Goal: Task Accomplishment & Management: Manage account settings

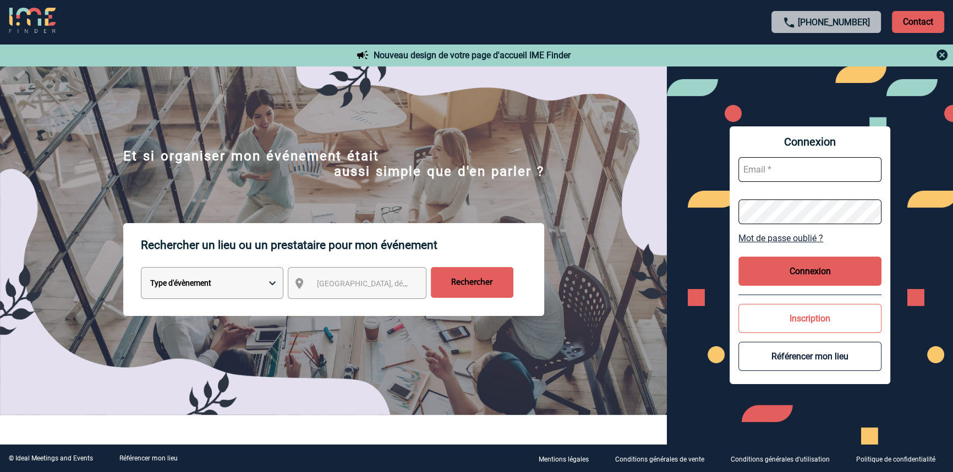
type input "blemonnier@ime-groupe.com"
click at [855, 255] on div "Connexion blemonnier@ime-groupe.com Mot de passe oublié ? Connexion Inscription…" at bounding box center [809, 256] width 161 height 258
click at [865, 272] on button "Connexion" at bounding box center [809, 271] width 143 height 29
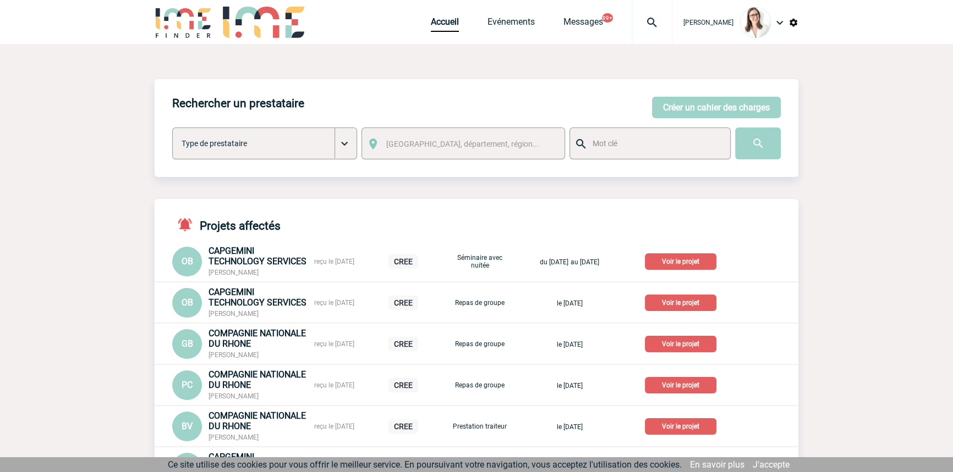
click at [631, 12] on div at bounding box center [651, 22] width 41 height 44
type input "2000421072"
select select "20573"
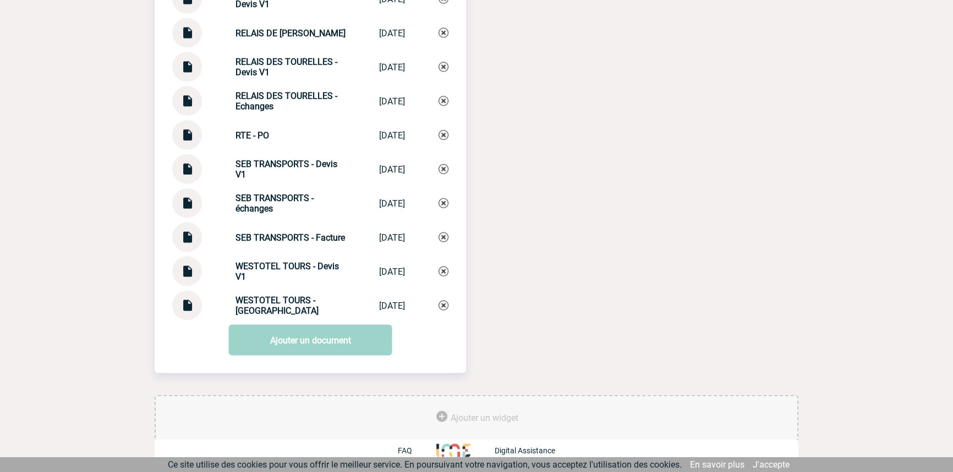
scroll to position [3018, 0]
drag, startPoint x: 305, startPoint y: 165, endPoint x: 238, endPoint y: 252, distance: 110.2
click at [211, 171] on div "SEB TRANSPORTS - Devis V1 SEB TRANSPORTS ... 24/07/2025" at bounding box center [310, 170] width 276 height 30
copy div "SEB TRANSPORTS -"
click at [260, 347] on link "Ajouter un document" at bounding box center [310, 340] width 163 height 31
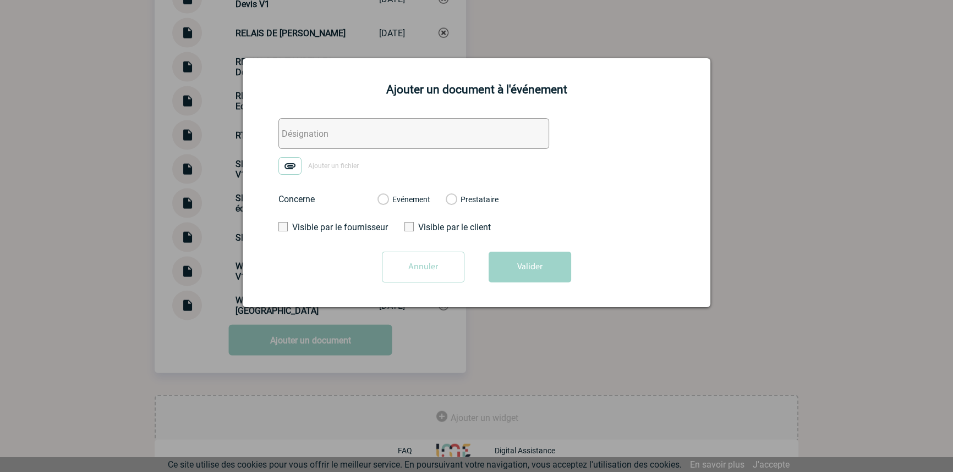
click at [372, 136] on input "text" at bounding box center [413, 133] width 271 height 31
paste input "SEB TRANSPORTS -"
type input "SEB TRANSPORTS - BPA acompte 100%"
click at [295, 168] on img at bounding box center [289, 167] width 23 height 18
click at [0, 0] on input "Ajouter un fichier" at bounding box center [0, 0] width 0 height 0
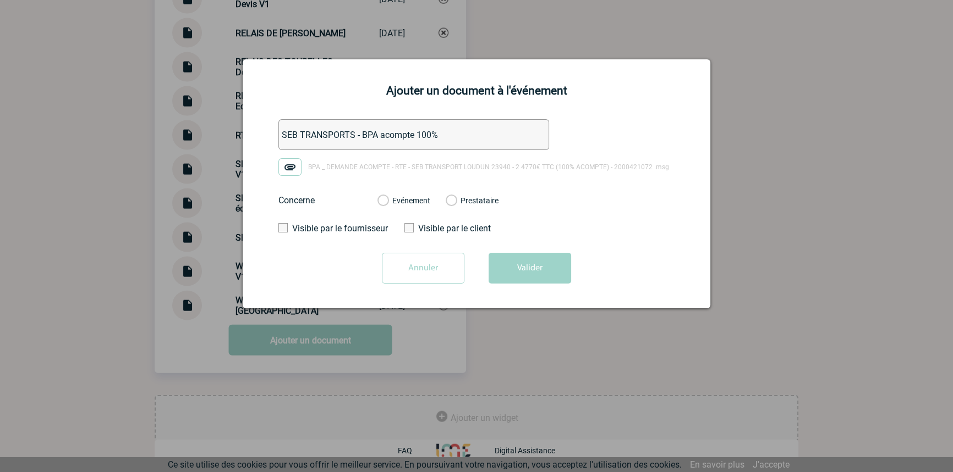
click at [388, 198] on label "Evénement" at bounding box center [382, 201] width 10 height 10
click at [0, 0] on input "Evénement" at bounding box center [0, 0] width 0 height 0
click at [502, 247] on form "SEB TRANSPORTS - BPA acompte 100% BPA _ DEMANDE ACOMPTE - RTE - SEB TRANSPORT L…" at bounding box center [476, 205] width 440 height 173
click at [513, 262] on button "Valider" at bounding box center [529, 268] width 83 height 31
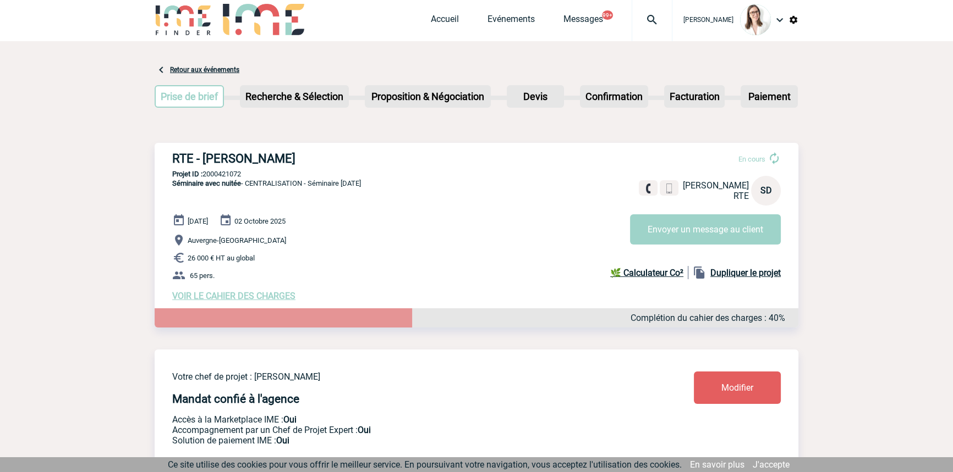
scroll to position [0, 0]
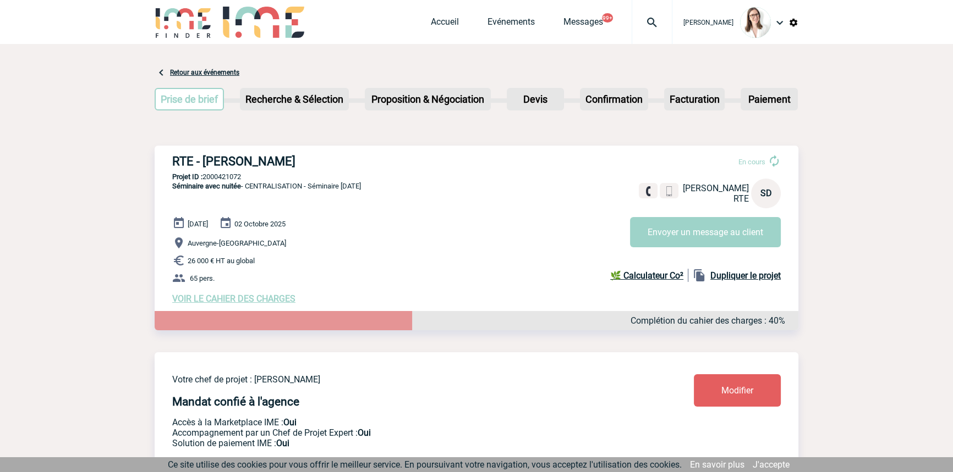
click at [632, 25] on img at bounding box center [652, 22] width 40 height 13
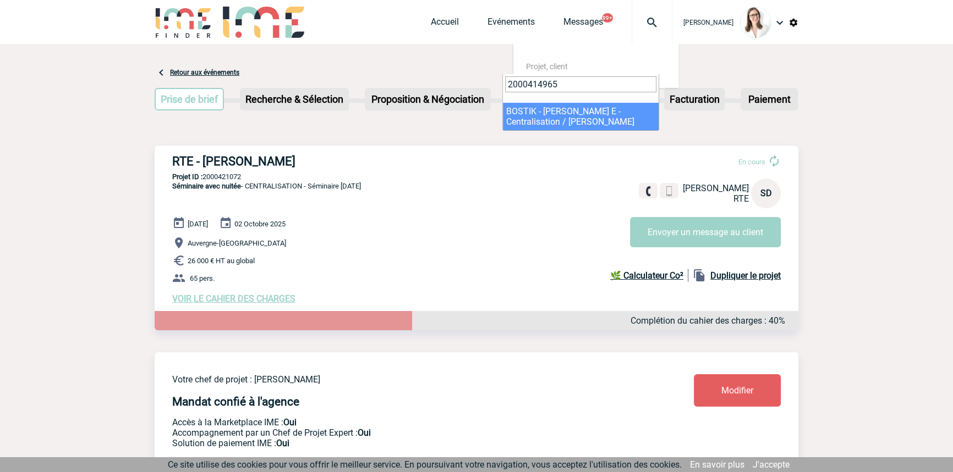
type input "2000414965"
select select "14466"
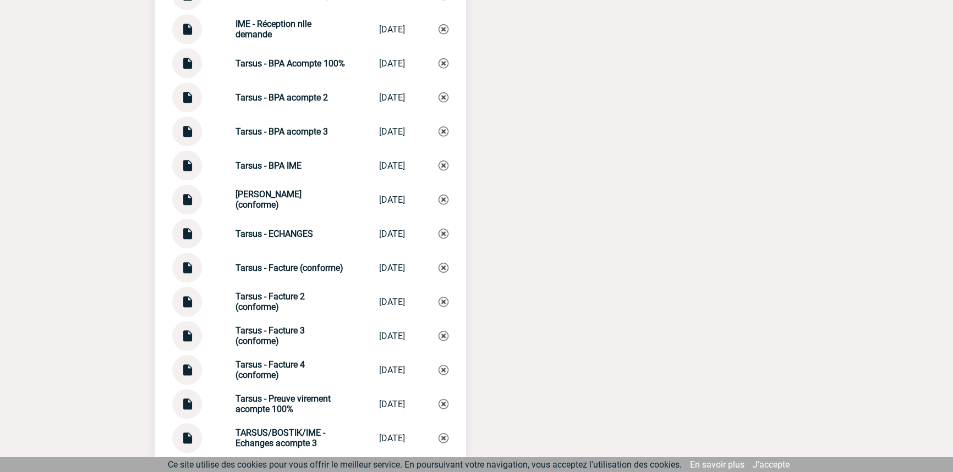
scroll to position [1337, 0]
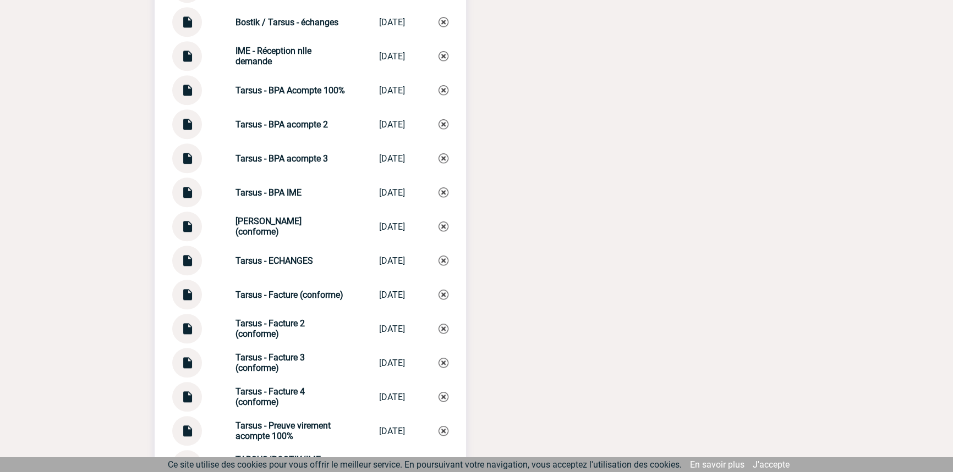
click at [285, 164] on strong "Tarsus - BPA acompte 3" at bounding box center [281, 158] width 92 height 10
copy div "Tarsus - BPA acompte 3 Tarsus - BPA ac..."
click at [438, 162] on img at bounding box center [443, 158] width 10 height 10
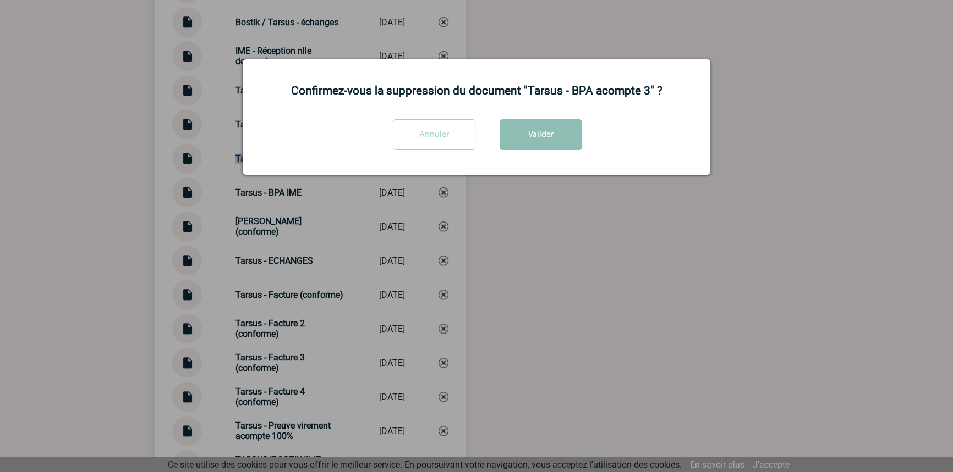
click at [530, 120] on button "Valider" at bounding box center [540, 134] width 83 height 31
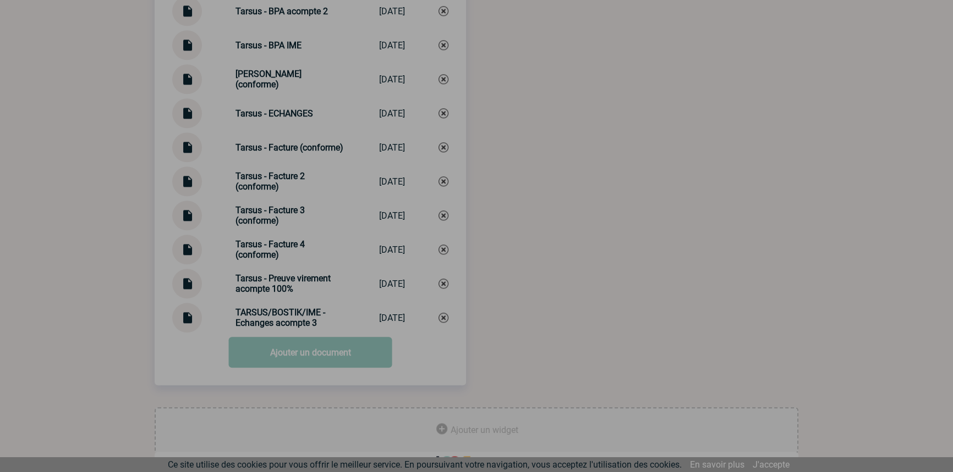
scroll to position [1469, 0]
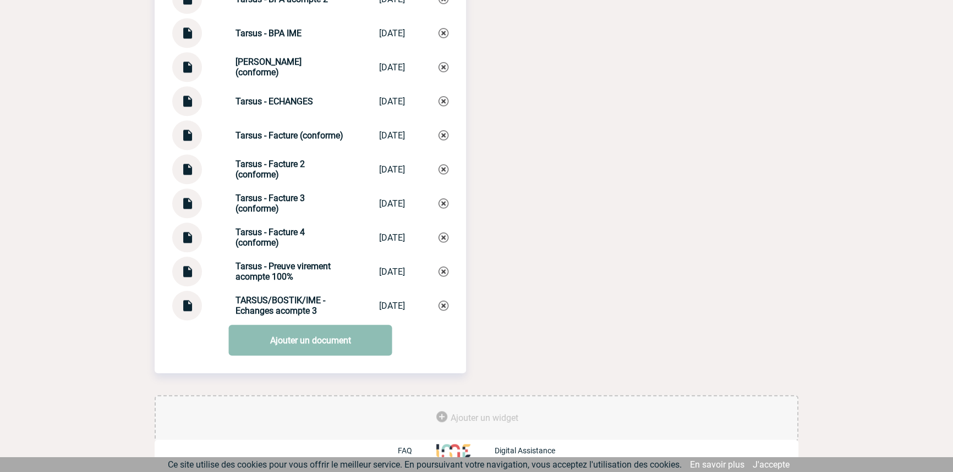
click at [332, 345] on link "Ajouter un document" at bounding box center [310, 340] width 163 height 31
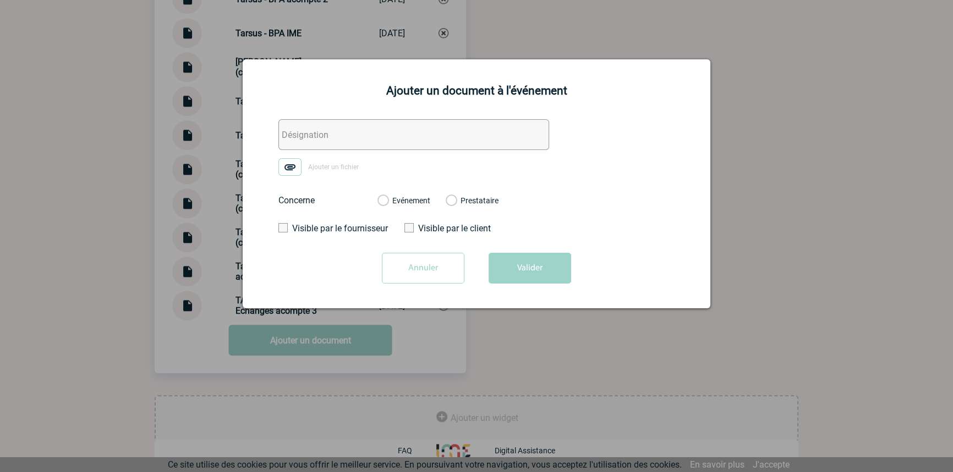
click at [339, 129] on input "text" at bounding box center [413, 134] width 271 height 31
paste input "Tarsus - BPA acompte 3"
type input "Tarsus - BPA acompte 3"
click at [280, 169] on img at bounding box center [289, 167] width 23 height 18
click at [0, 0] on input "Ajouter un fichier" at bounding box center [0, 0] width 0 height 0
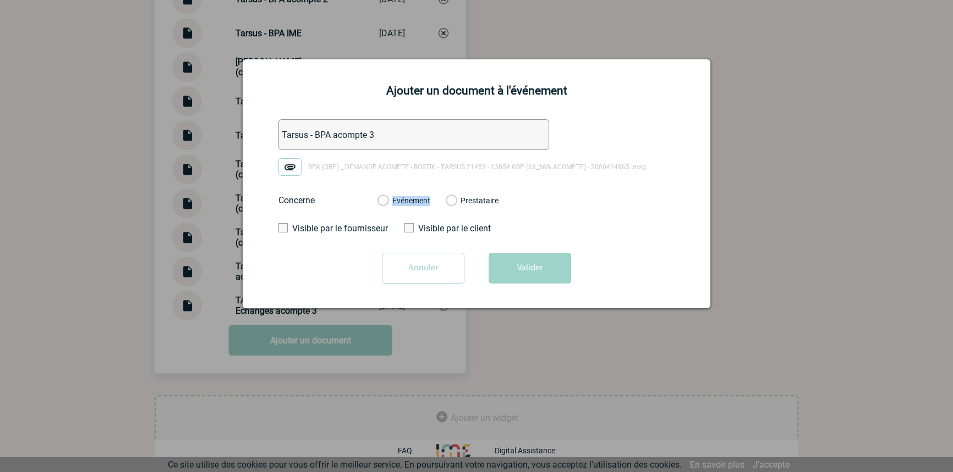
click at [412, 195] on div "Evénement" at bounding box center [403, 200] width 53 height 11
click at [388, 198] on label "Evénement" at bounding box center [382, 201] width 10 height 10
click at [0, 0] on input "Evénement" at bounding box center [0, 0] width 0 height 0
click at [509, 258] on button "Valider" at bounding box center [529, 268] width 83 height 31
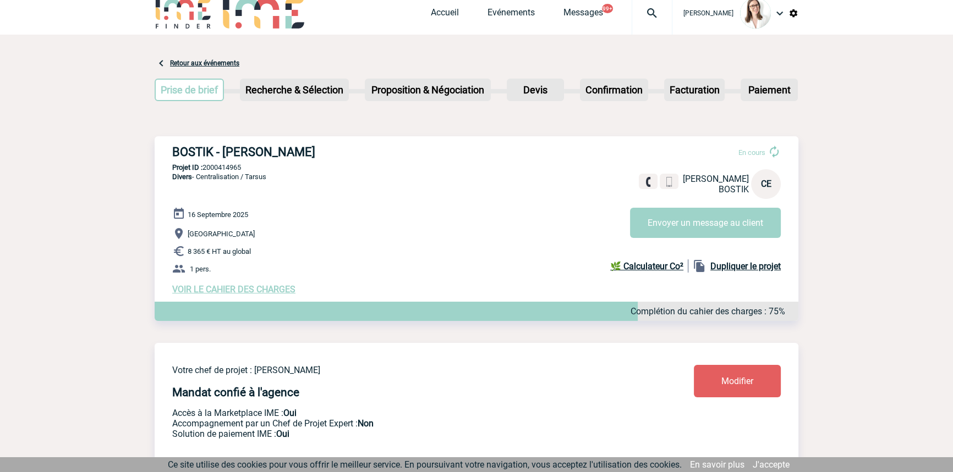
scroll to position [0, 0]
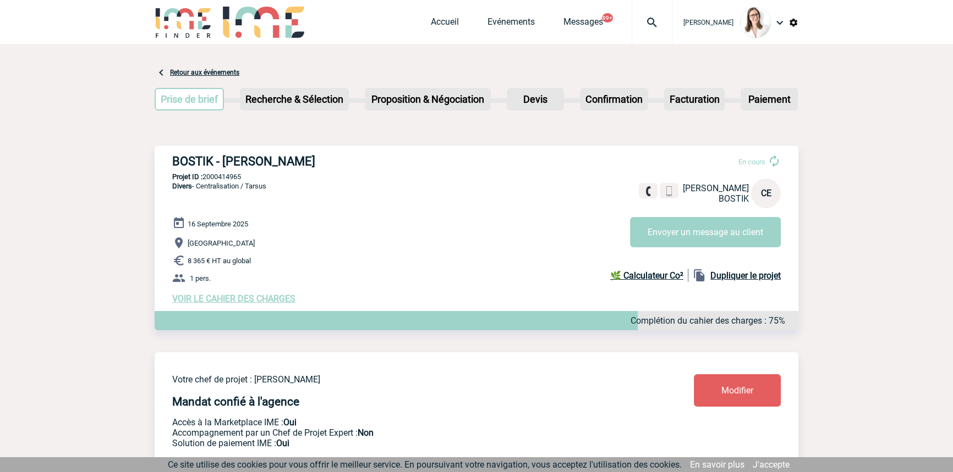
click at [635, 22] on img at bounding box center [652, 22] width 40 height 13
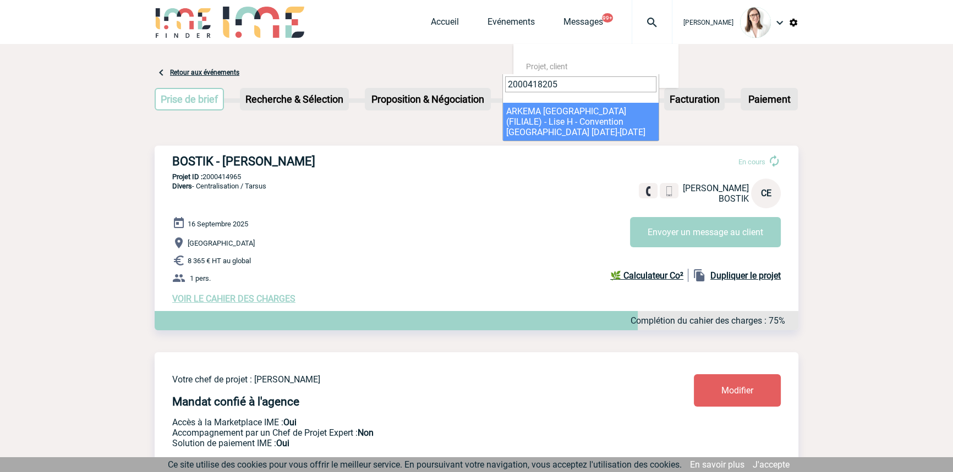
type input "2000418205"
select select "17706"
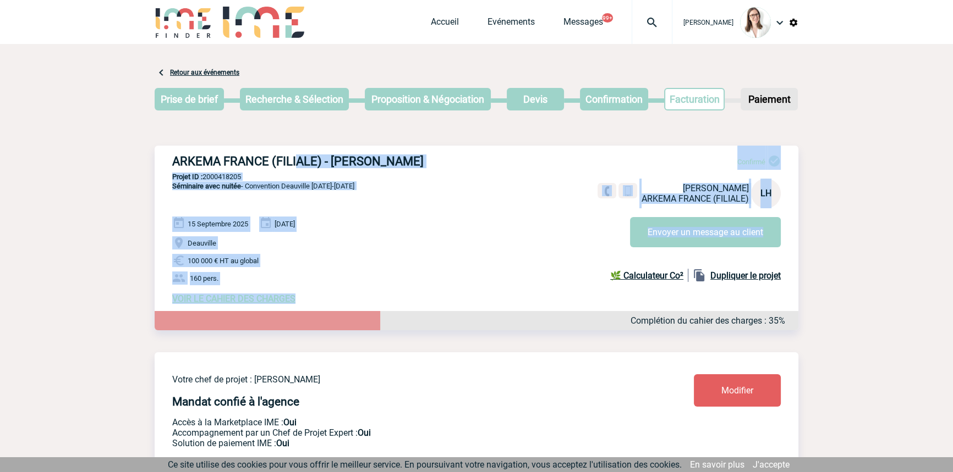
drag, startPoint x: 307, startPoint y: 230, endPoint x: 317, endPoint y: 291, distance: 61.9
click at [306, 308] on div "ARKEMA FRANCE (FILIALE) - [PERSON_NAME] Confirmé [PERSON_NAME] ARKEMA FRANCE (F…" at bounding box center [477, 229] width 644 height 167
click at [332, 261] on p "100 000 € HT au global" at bounding box center [485, 260] width 626 height 13
click at [296, 209] on p "Séminaire avec nuitée - Convention [GEOGRAPHIC_DATA] [DATE]-[DATE]" at bounding box center [255, 199] width 200 height 35
click at [227, 173] on div "ARKEMA FRANCE (FILIALE) - [PERSON_NAME] Confirmé [PERSON_NAME] ARKEMA FRANCE (F…" at bounding box center [477, 229] width 644 height 167
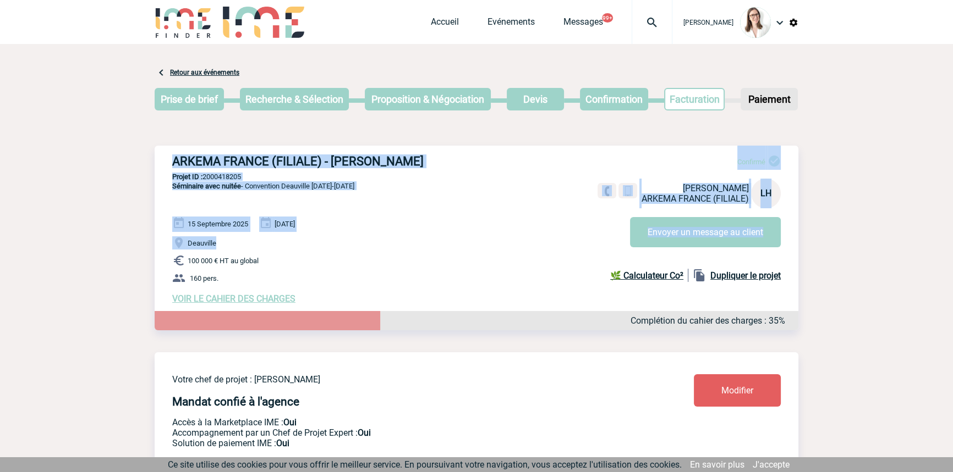
drag, startPoint x: 169, startPoint y: 141, endPoint x: 245, endPoint y: 238, distance: 123.0
click at [229, 207] on p "Séminaire avec nuitée - Convention [GEOGRAPHIC_DATA] [DATE]-[DATE]" at bounding box center [255, 199] width 200 height 35
click at [270, 169] on div "ARKEMA FRANCE (FILIALE) - [PERSON_NAME] Confirmé [PERSON_NAME] ARKEMA FRANCE (F…" at bounding box center [477, 229] width 644 height 167
click at [297, 159] on h3 "ARKEMA FRANCE (FILIALE) - [PERSON_NAME]" at bounding box center [337, 162] width 330 height 14
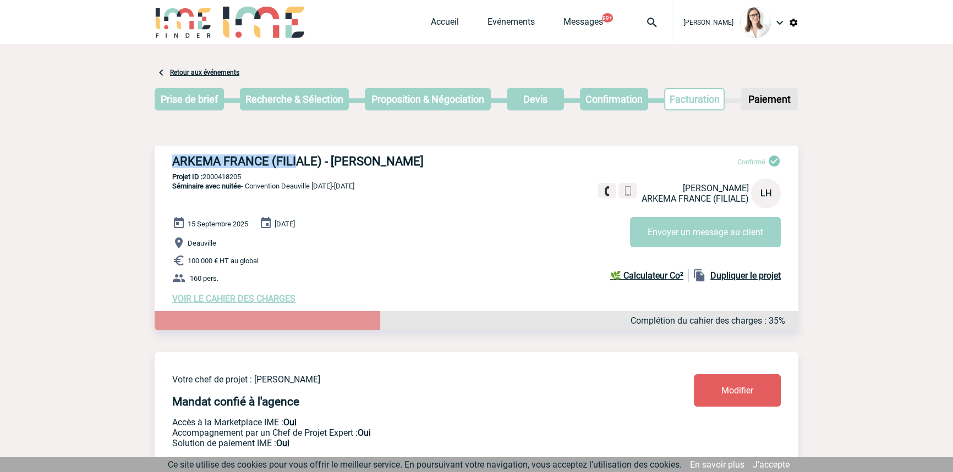
click at [297, 158] on h3 "ARKEMA FRANCE (FILIALE) - [PERSON_NAME]" at bounding box center [337, 162] width 330 height 14
click at [299, 165] on h3 "ARKEMA FRANCE (FILIALE) - [PERSON_NAME]" at bounding box center [337, 162] width 330 height 14
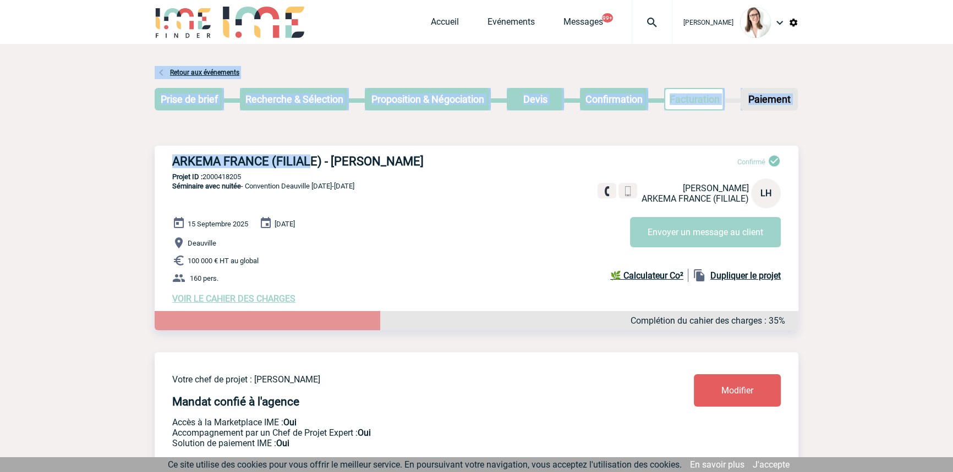
drag, startPoint x: 308, startPoint y: 162, endPoint x: 114, endPoint y: 154, distance: 193.8
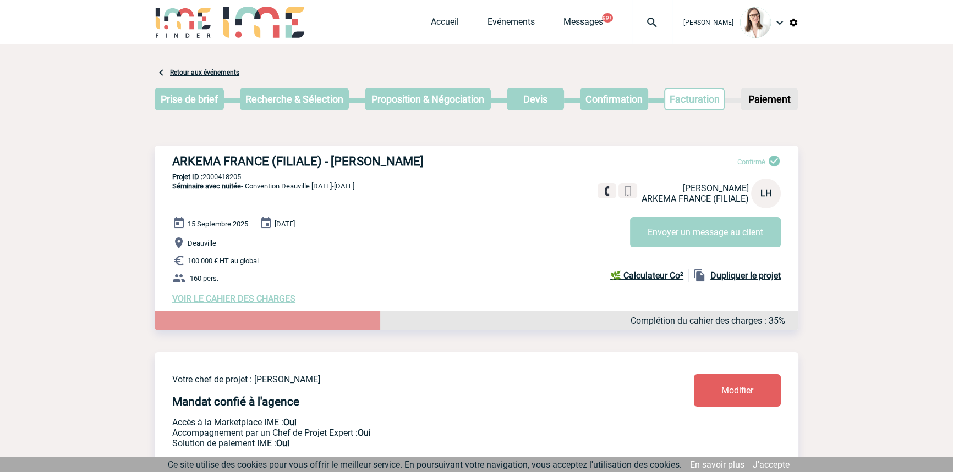
click at [294, 175] on p "Projet ID : 2000418205" at bounding box center [477, 177] width 644 height 8
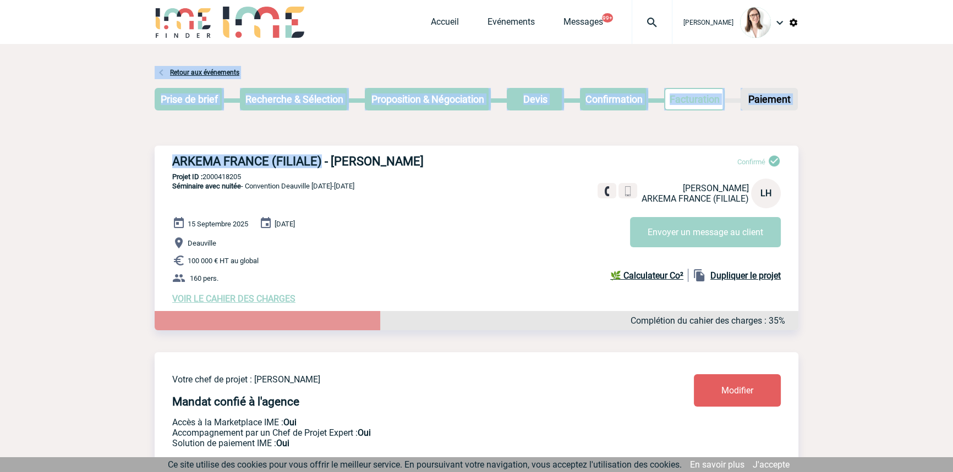
drag, startPoint x: 319, startPoint y: 160, endPoint x: 174, endPoint y: 133, distance: 147.6
drag, startPoint x: 232, startPoint y: 149, endPoint x: 265, endPoint y: 165, distance: 37.4
click at [232, 149] on div "ARKEMA FRANCE (FILIALE) - [PERSON_NAME] Confirmé [PERSON_NAME] ARKEMA FRANCE (F…" at bounding box center [477, 229] width 644 height 167
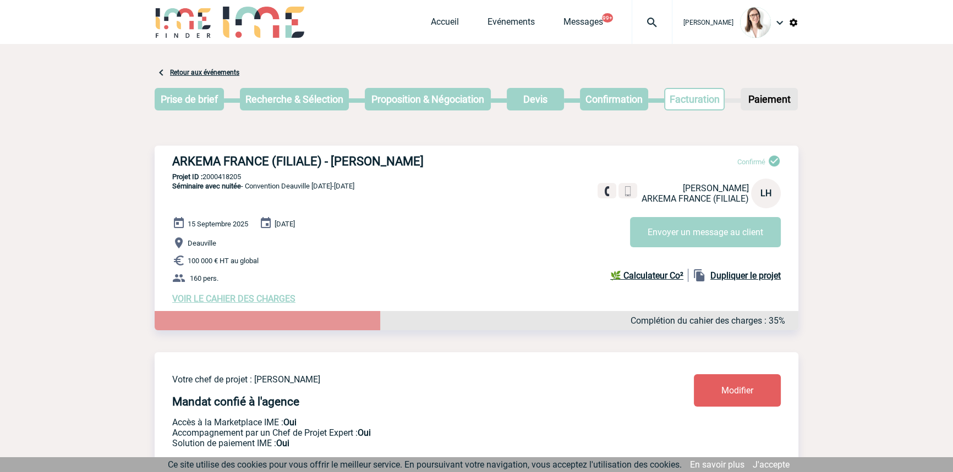
drag, startPoint x: 298, startPoint y: 186, endPoint x: 299, endPoint y: 193, distance: 6.1
click at [298, 187] on span "Séminaire avec nuitée - Convention [GEOGRAPHIC_DATA] [DATE]-[DATE]" at bounding box center [263, 186] width 182 height 8
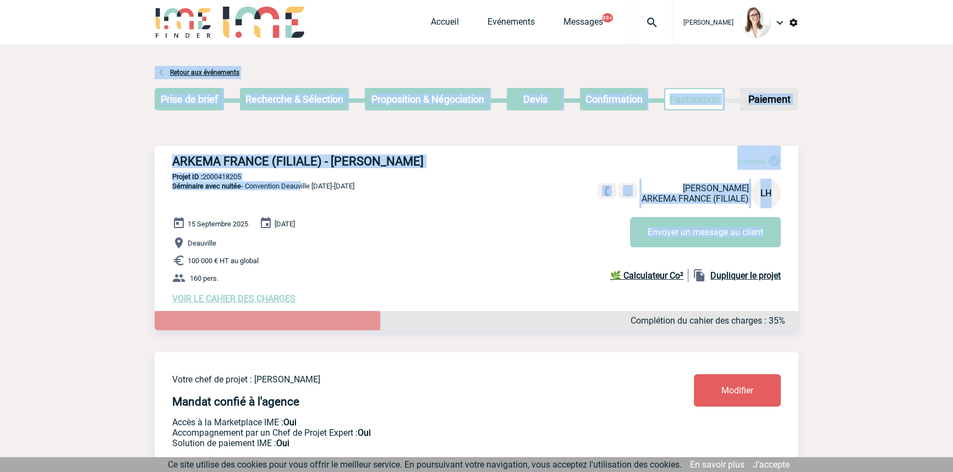
drag, startPoint x: 294, startPoint y: 193, endPoint x: 151, endPoint y: 157, distance: 146.7
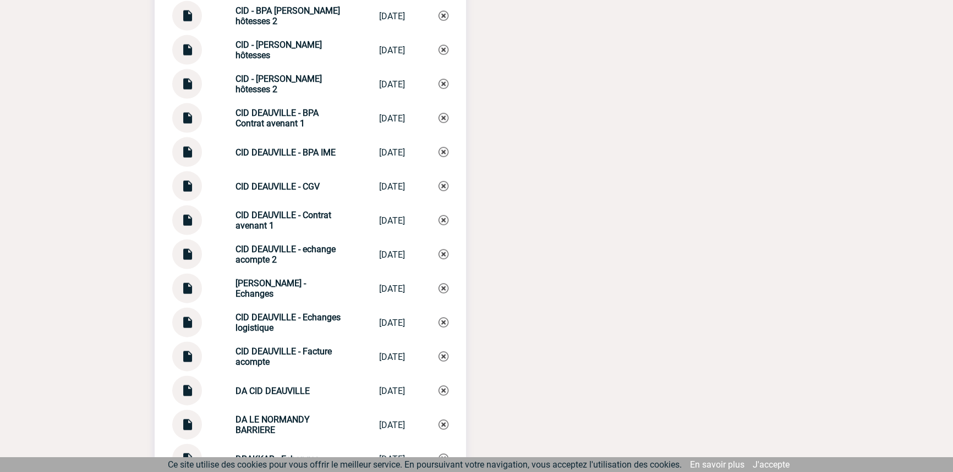
click at [316, 175] on div "CID DEAUVILLE - CGV CID DEAUVILLE -... [DATE]" at bounding box center [310, 187] width 276 height 30
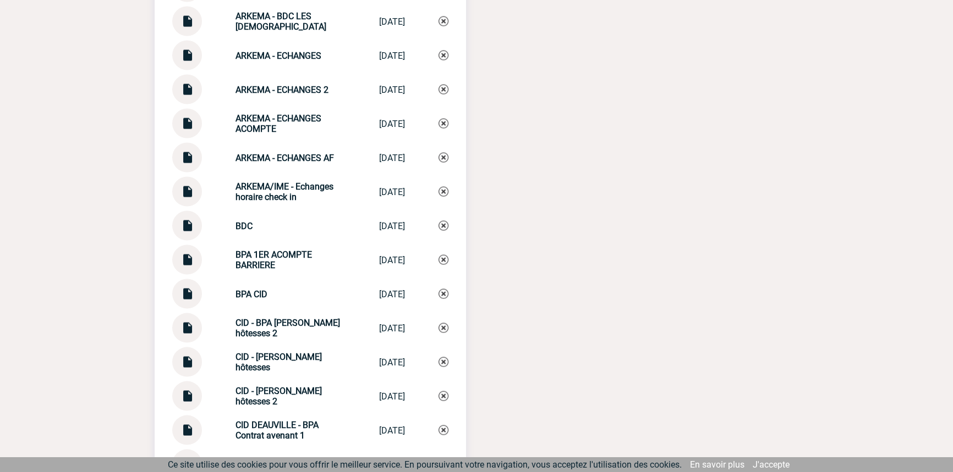
scroll to position [2667, 0]
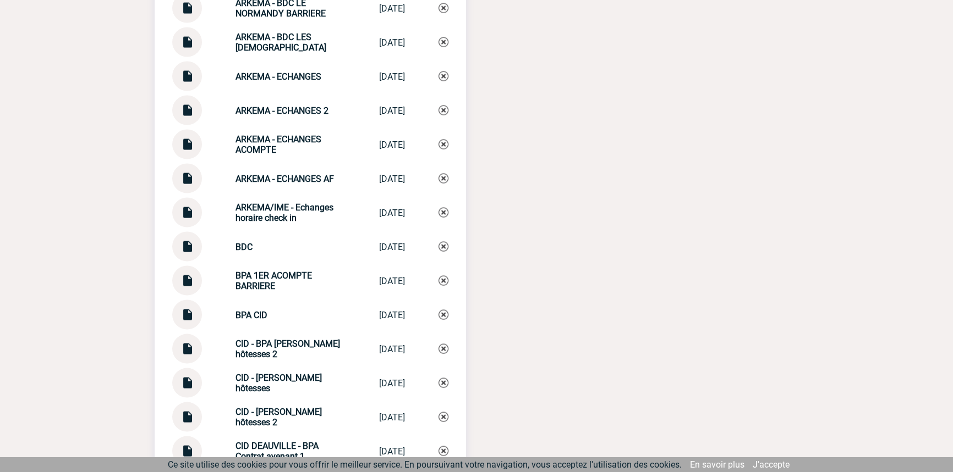
click at [193, 103] on img at bounding box center [187, 106] width 14 height 21
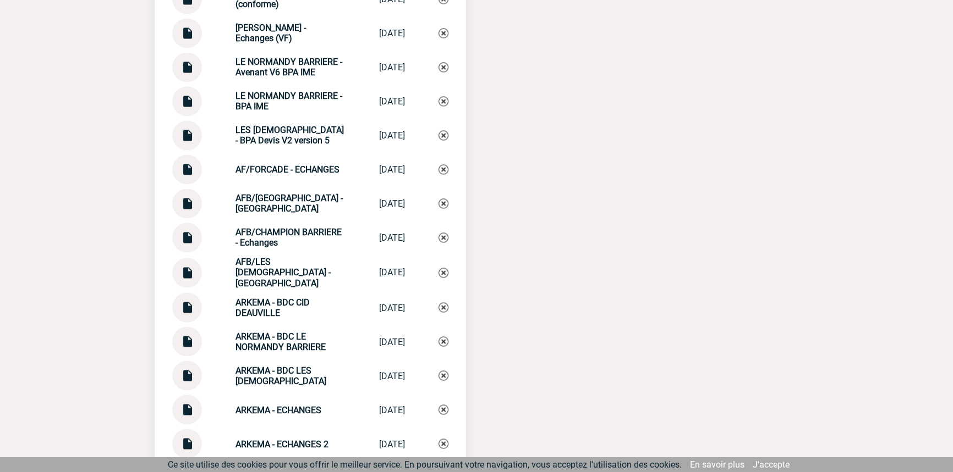
scroll to position [2500, 0]
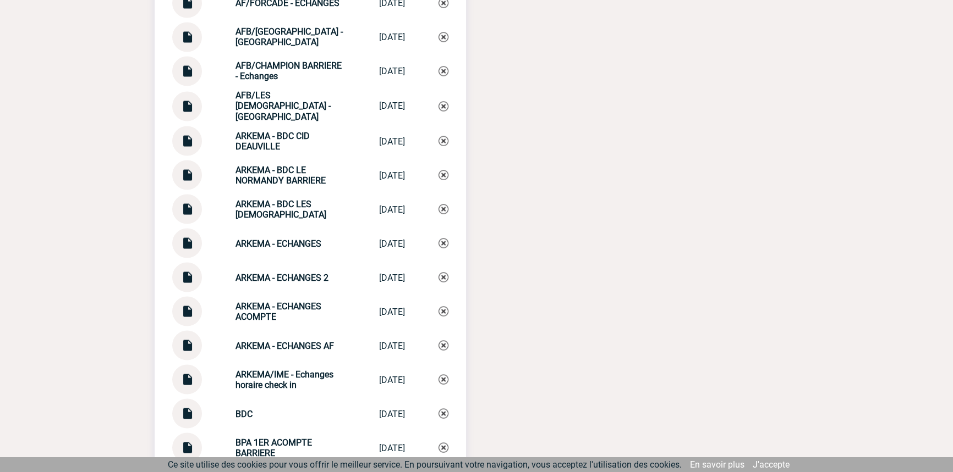
click at [307, 276] on strong "ARKEMA - ECHANGES 2" at bounding box center [281, 277] width 93 height 10
click at [308, 276] on strong "ARKEMA - ECHANGES 2" at bounding box center [281, 277] width 93 height 10
click at [312, 274] on strong "ARKEMA - ECHANGES 2" at bounding box center [281, 277] width 93 height 10
click at [312, 273] on strong "ARKEMA - ECHANGES 2" at bounding box center [281, 277] width 93 height 10
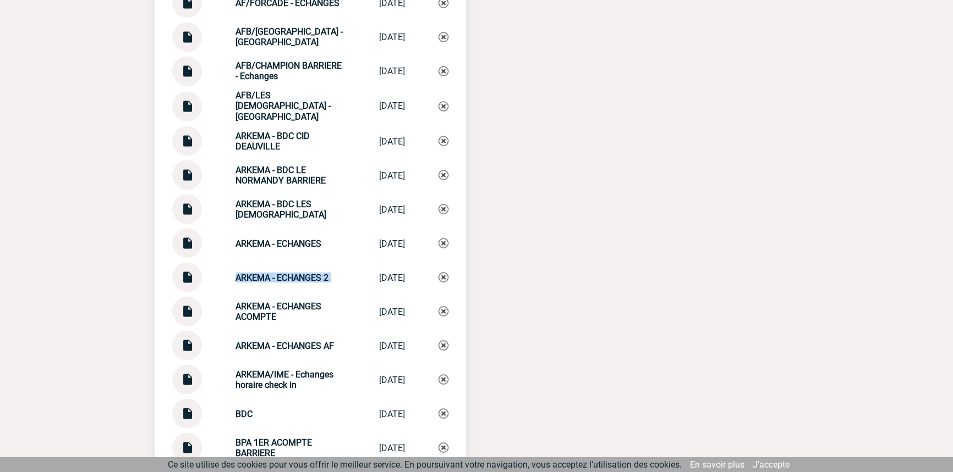
click at [439, 272] on img at bounding box center [443, 277] width 10 height 10
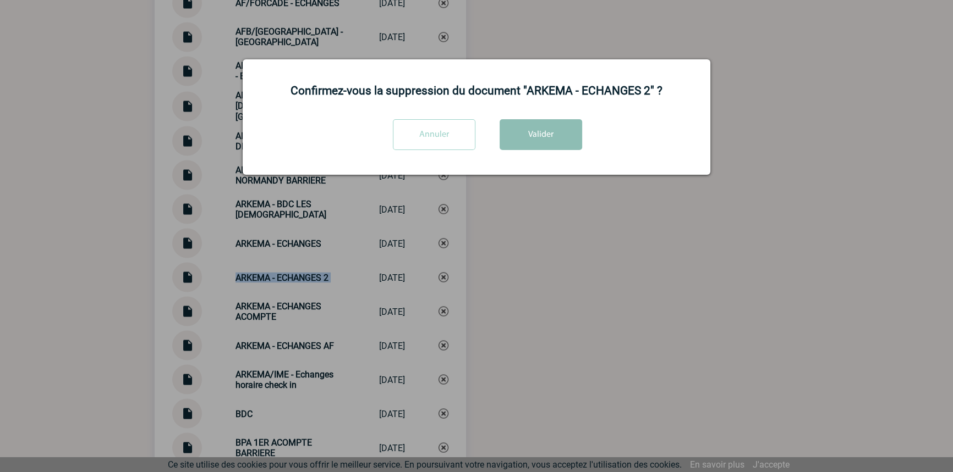
click at [549, 141] on button "Valider" at bounding box center [540, 134] width 83 height 31
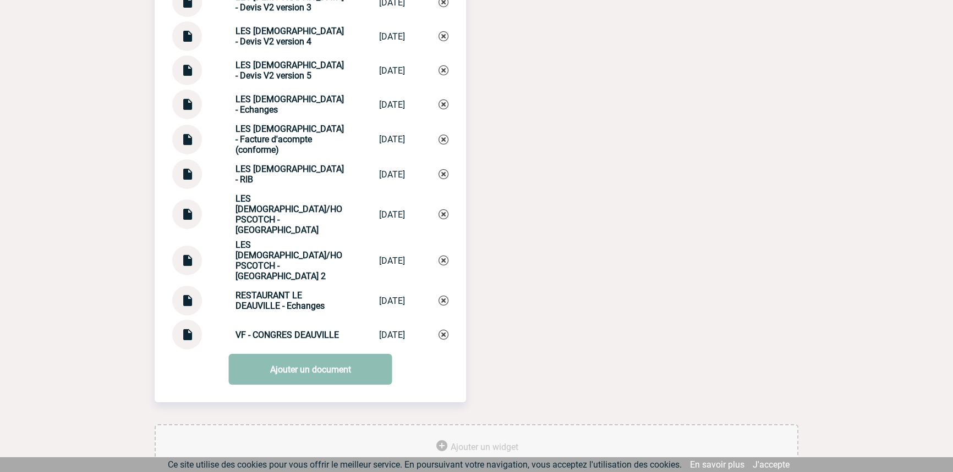
scroll to position [4593, 0]
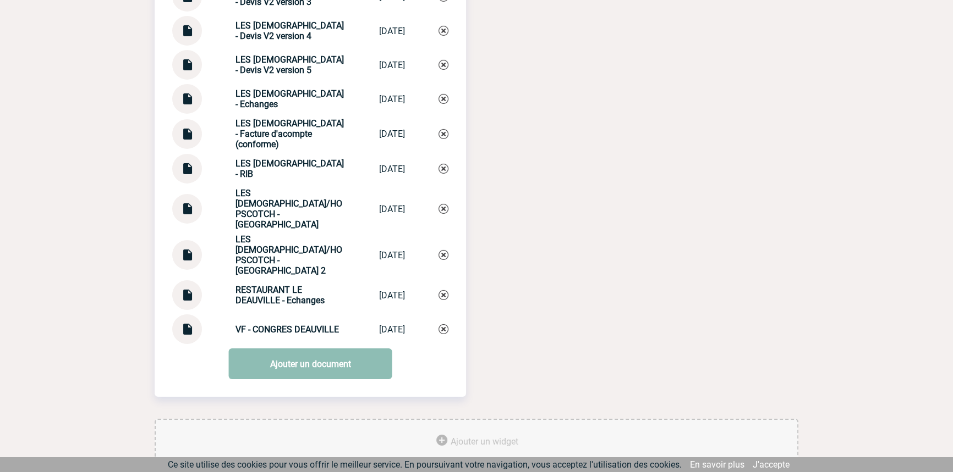
click at [281, 349] on link "Ajouter un document" at bounding box center [310, 364] width 163 height 31
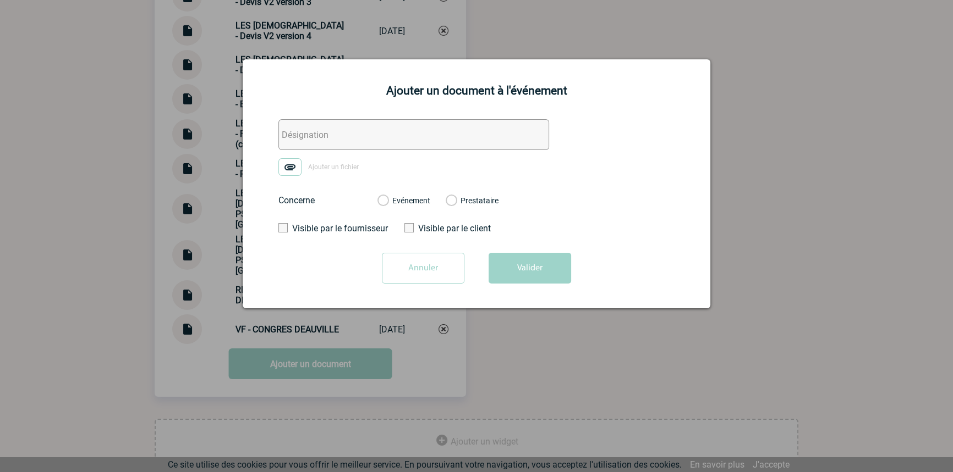
click at [298, 151] on form "Ajouter un fichier Concerne Evénement Prestataire 2100064459 - [GEOGRAPHIC_DATA…" at bounding box center [476, 205] width 440 height 173
click at [289, 125] on input "text" at bounding box center [413, 134] width 271 height 31
paste input "ARKEMA - ECHANGES 2"
type input "ARKEMA - ECHANGES 2"
click at [295, 161] on img at bounding box center [289, 167] width 23 height 18
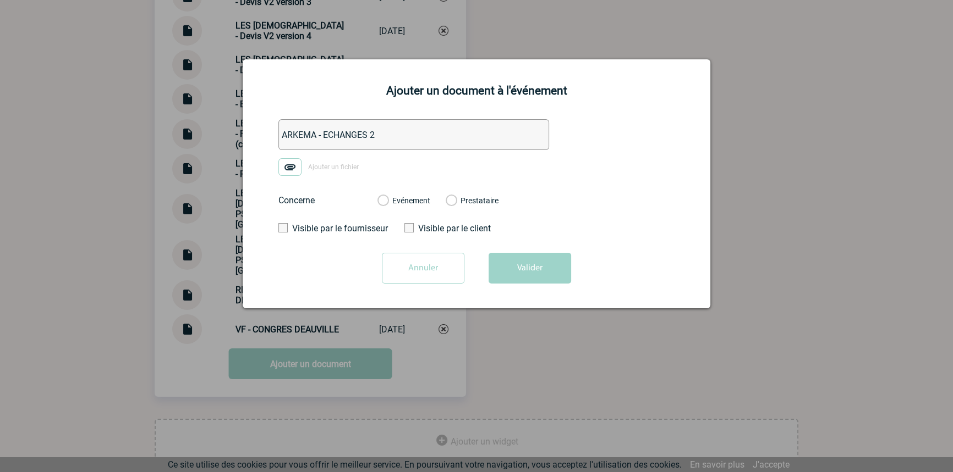
click at [0, 0] on input "Ajouter un fichier" at bounding box center [0, 0] width 0 height 0
click at [388, 200] on label "Evénement" at bounding box center [382, 201] width 10 height 10
click at [0, 0] on input "Evénement" at bounding box center [0, 0] width 0 height 0
click at [511, 280] on button "Valider" at bounding box center [529, 268] width 83 height 31
